Goal: Transaction & Acquisition: Purchase product/service

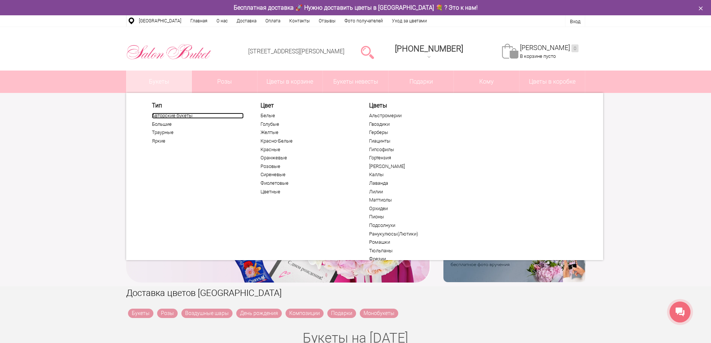
click at [158, 116] on link "Авторские букеты" at bounding box center [198, 116] width 92 height 6
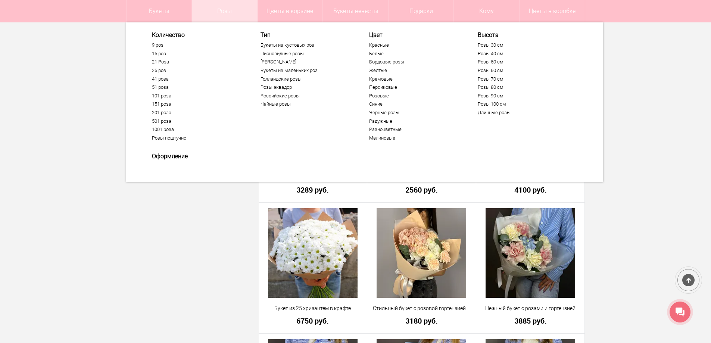
scroll to position [560, 0]
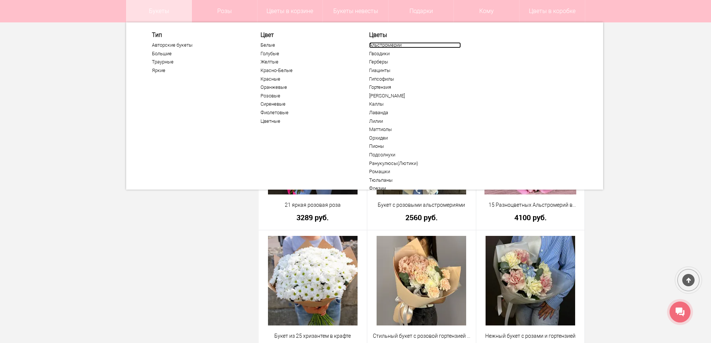
click at [390, 46] on link "Альстромерии" at bounding box center [415, 45] width 92 height 6
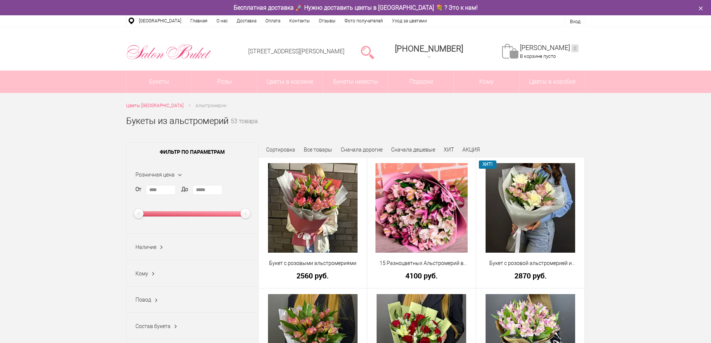
click at [142, 248] on span "Наличие" at bounding box center [146, 247] width 21 height 6
click at [149, 276] on label "В наличии (3)" at bounding box center [157, 274] width 42 height 8
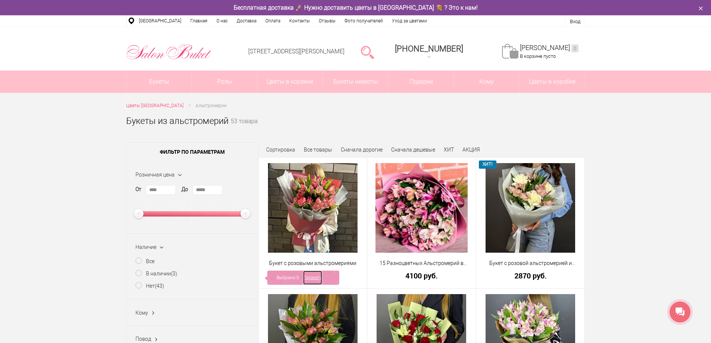
click at [314, 277] on link "Показать" at bounding box center [312, 278] width 19 height 14
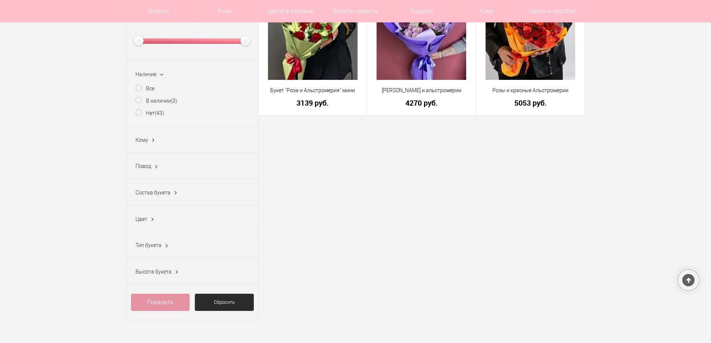
scroll to position [224, 0]
